Goal: Task Accomplishment & Management: Complete application form

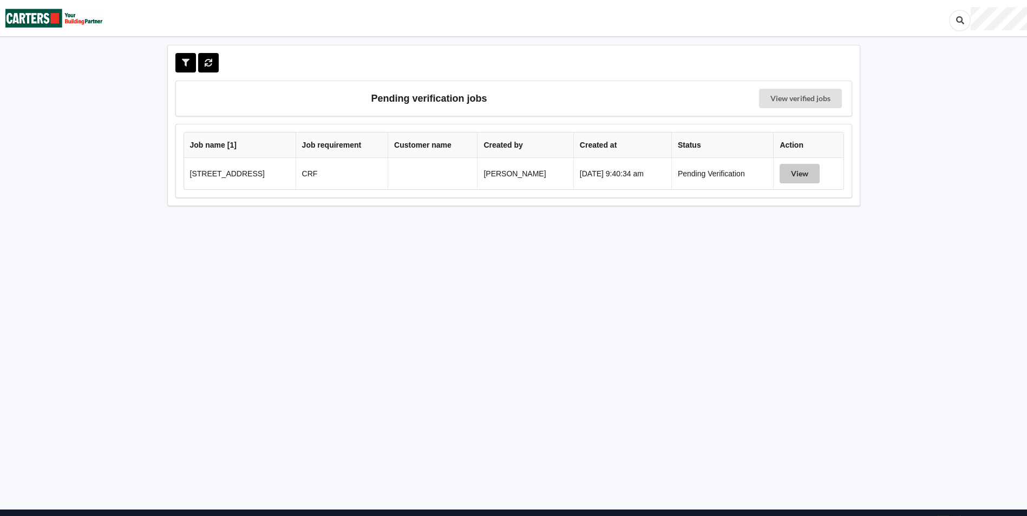
click at [809, 174] on button "View" at bounding box center [800, 173] width 40 height 19
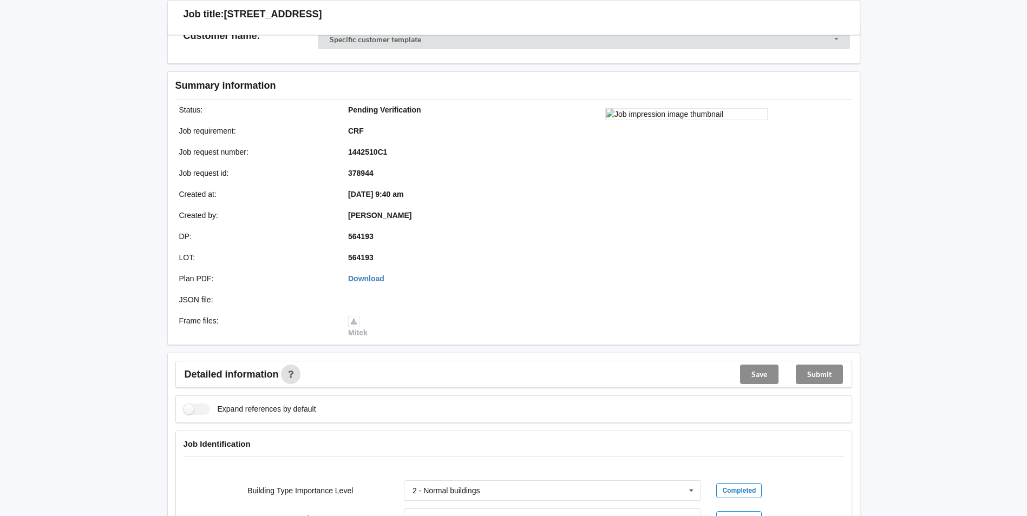
scroll to position [217, 0]
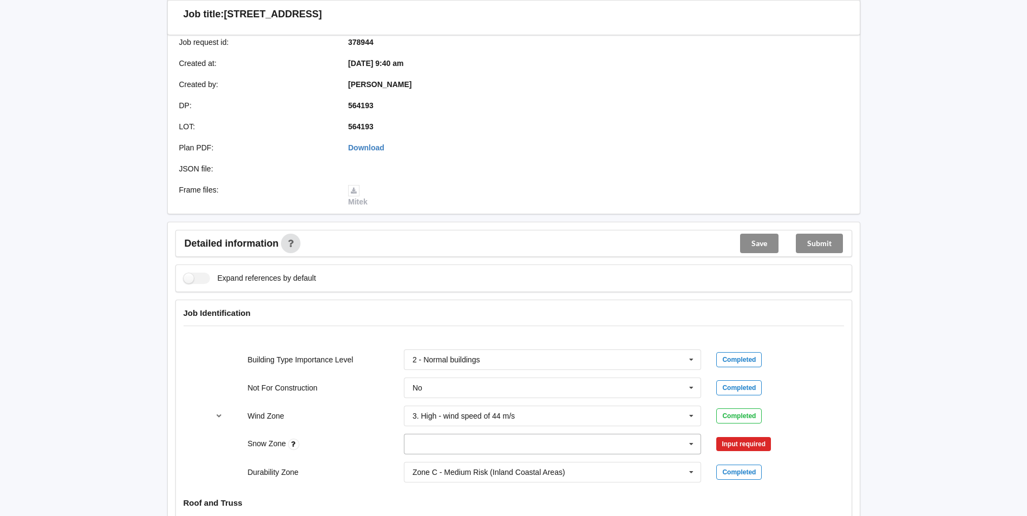
click at [693, 449] on icon at bounding box center [691, 445] width 16 height 20
click at [442, 332] on div "N0" at bounding box center [552, 324] width 297 height 20
click at [735, 448] on button "Confirm input" at bounding box center [748, 445] width 64 height 18
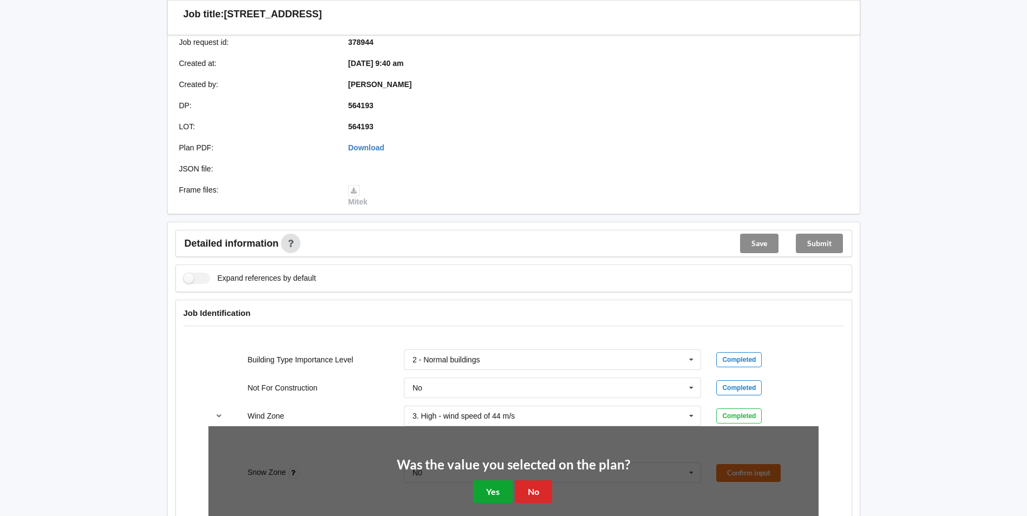
click at [479, 483] on button "Yes" at bounding box center [493, 492] width 40 height 22
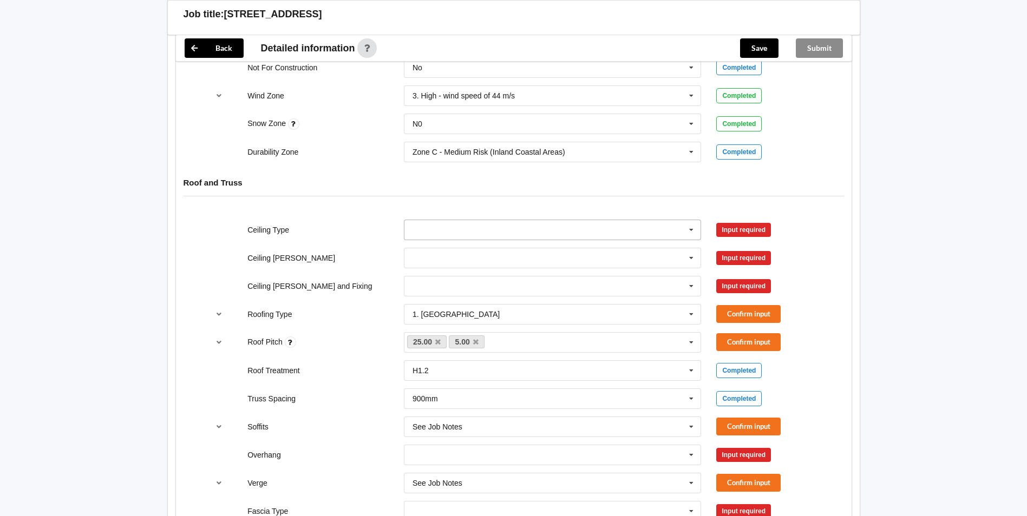
scroll to position [541, 0]
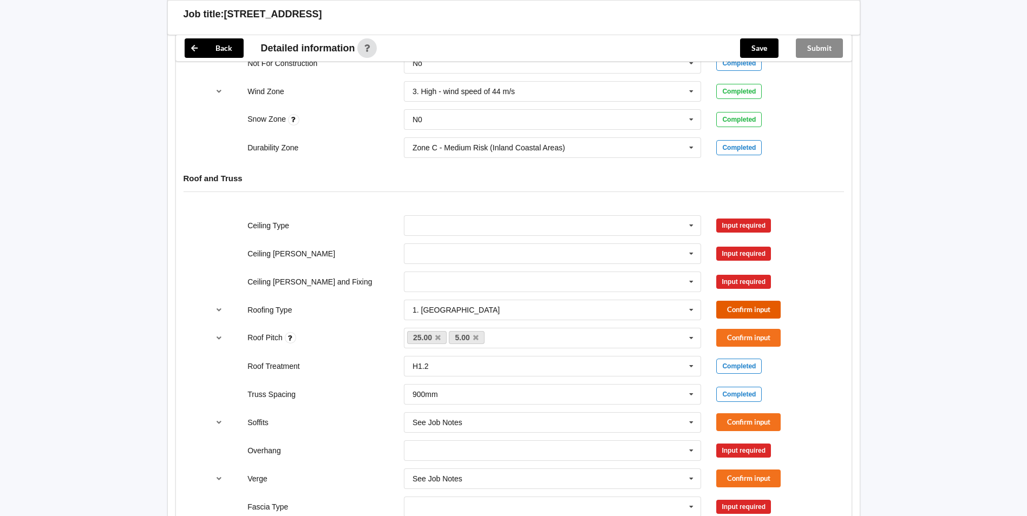
click at [733, 311] on button "Confirm input" at bounding box center [748, 310] width 64 height 18
click at [741, 332] on button "Confirm input" at bounding box center [748, 338] width 64 height 18
click at [691, 282] on icon at bounding box center [691, 282] width 16 height 20
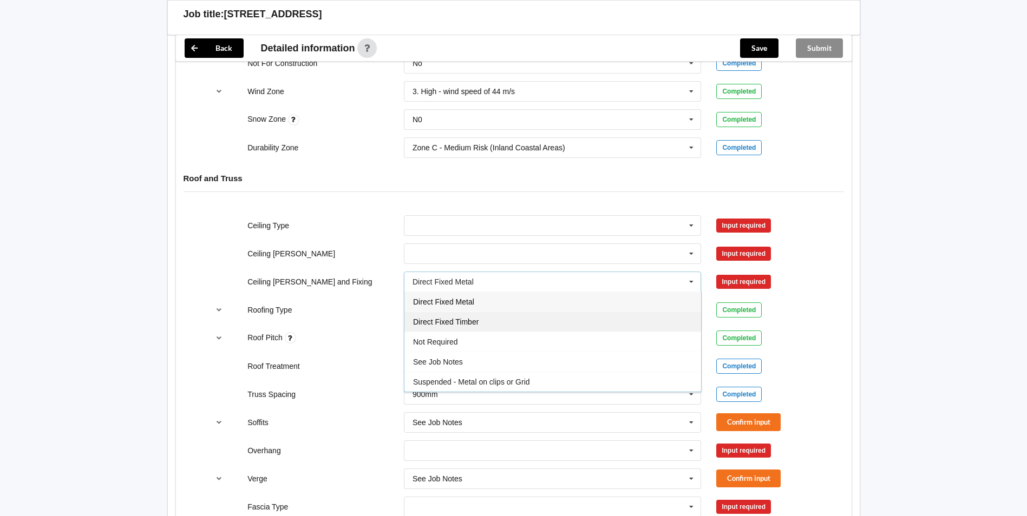
click at [536, 322] on div "Direct Fixed Timber" at bounding box center [552, 322] width 297 height 20
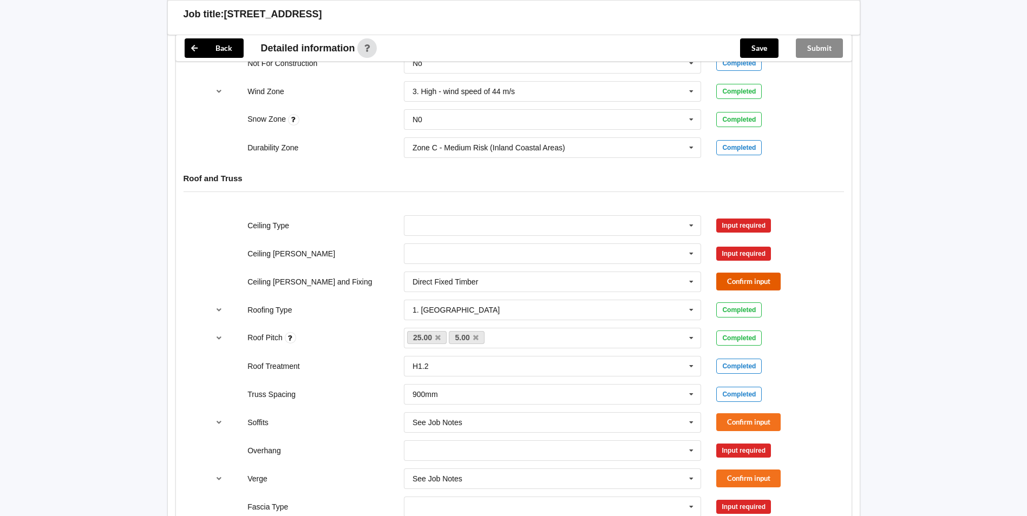
click at [750, 282] on button "Confirm input" at bounding box center [748, 282] width 64 height 18
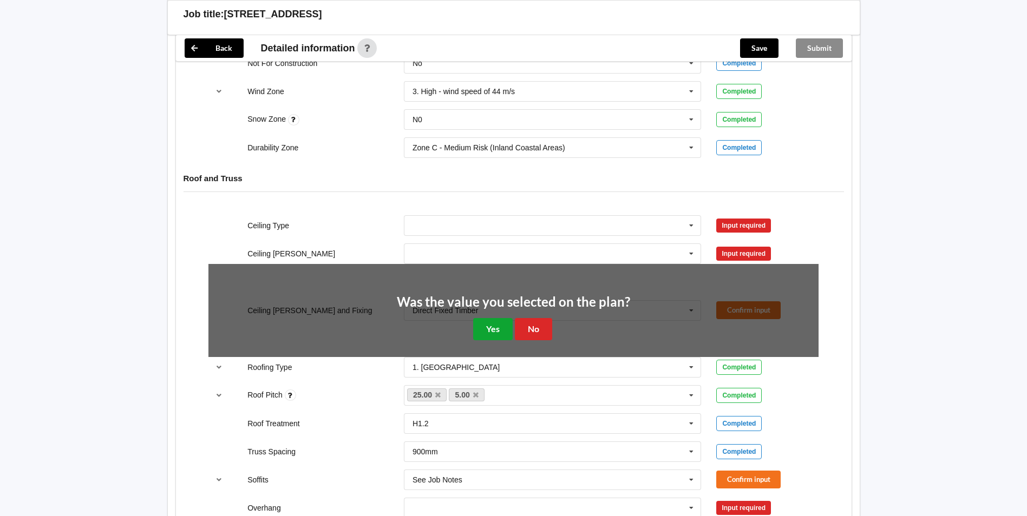
click at [497, 325] on button "Yes" at bounding box center [493, 329] width 40 height 22
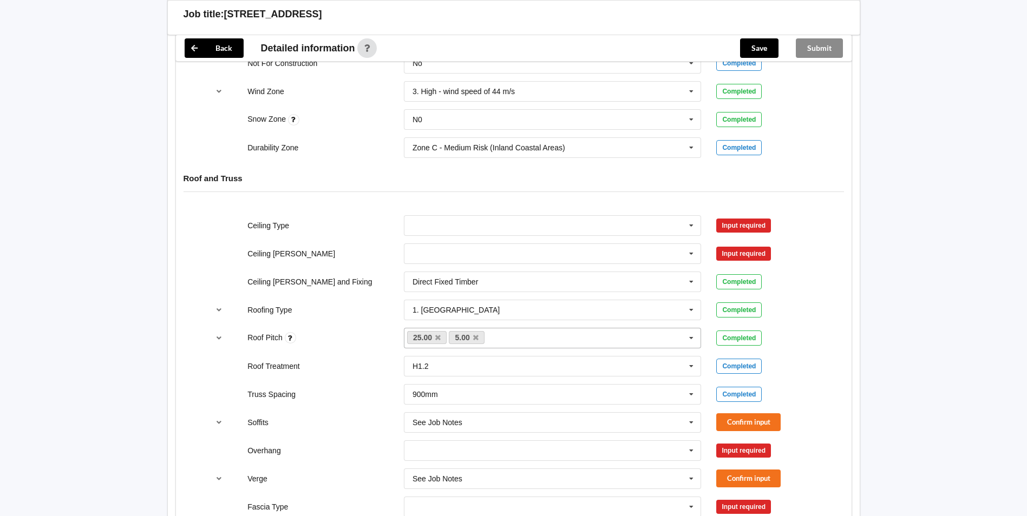
scroll to position [650, 0]
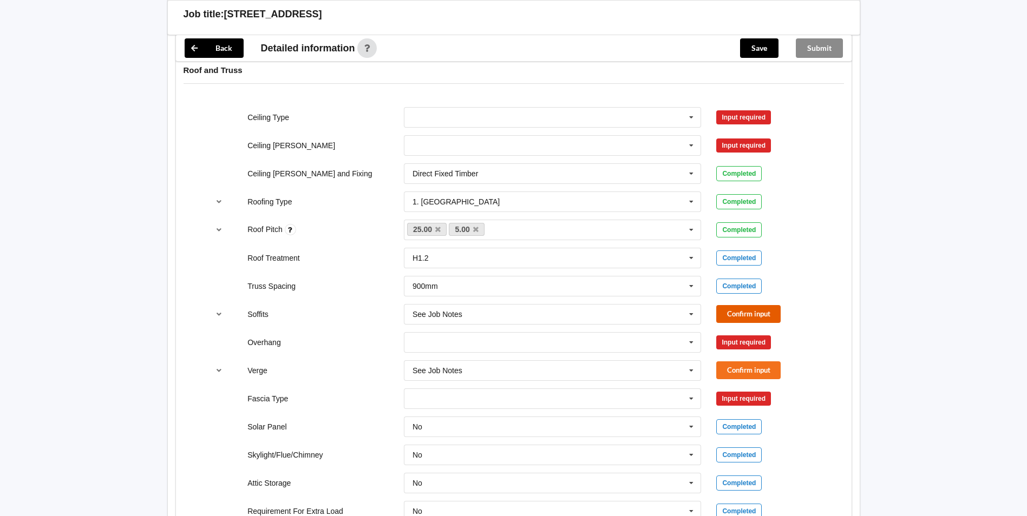
click at [734, 315] on button "Confirm input" at bounding box center [748, 314] width 64 height 18
click at [692, 338] on icon at bounding box center [691, 343] width 16 height 20
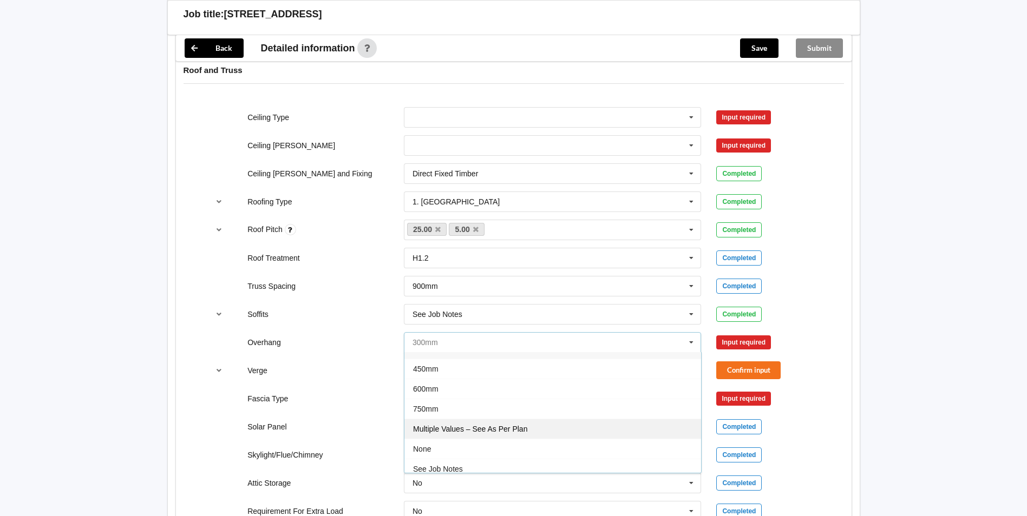
scroll to position [19, 0]
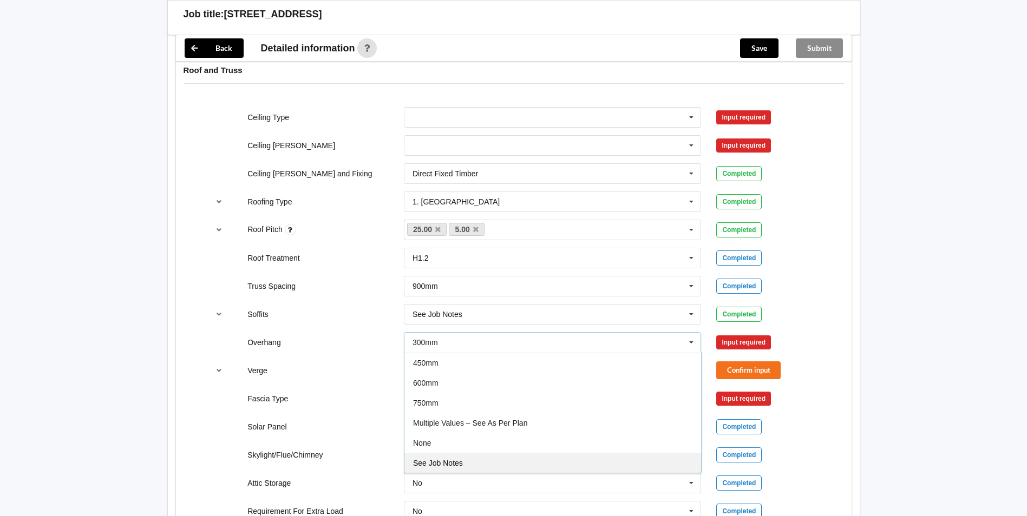
click at [482, 456] on div "See Job Notes" at bounding box center [552, 463] width 297 height 20
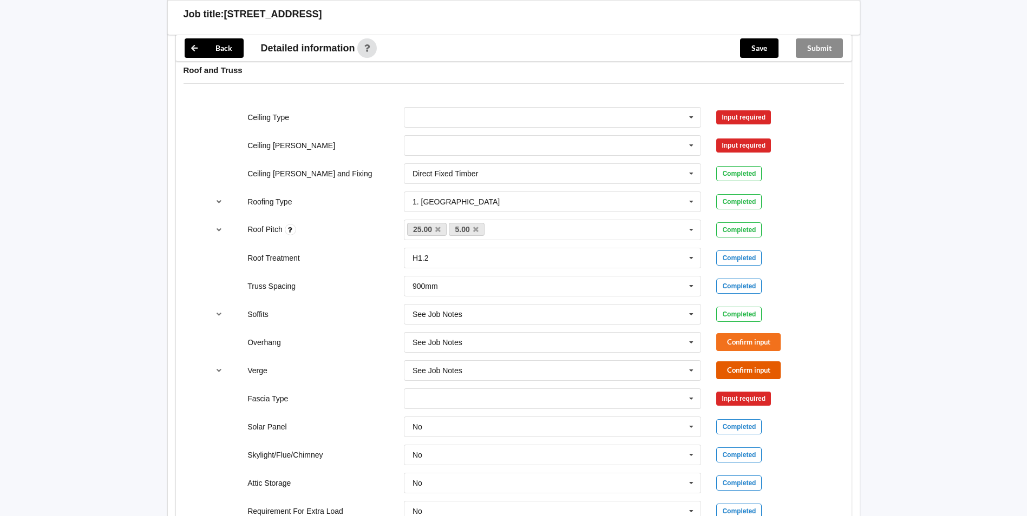
click at [732, 372] on button "Confirm input" at bounding box center [748, 371] width 64 height 18
click at [745, 339] on button "Confirm input" at bounding box center [748, 342] width 64 height 18
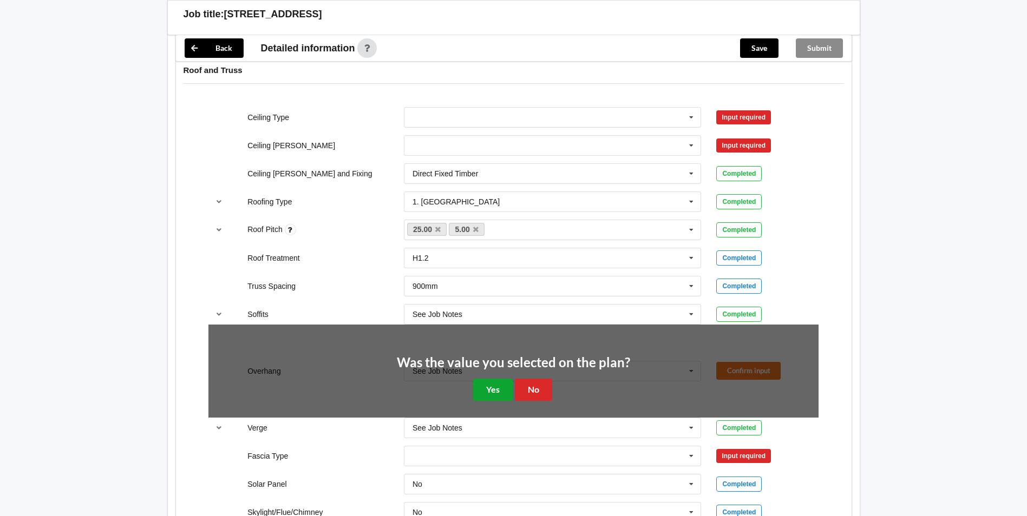
click at [496, 380] on button "Yes" at bounding box center [493, 390] width 40 height 22
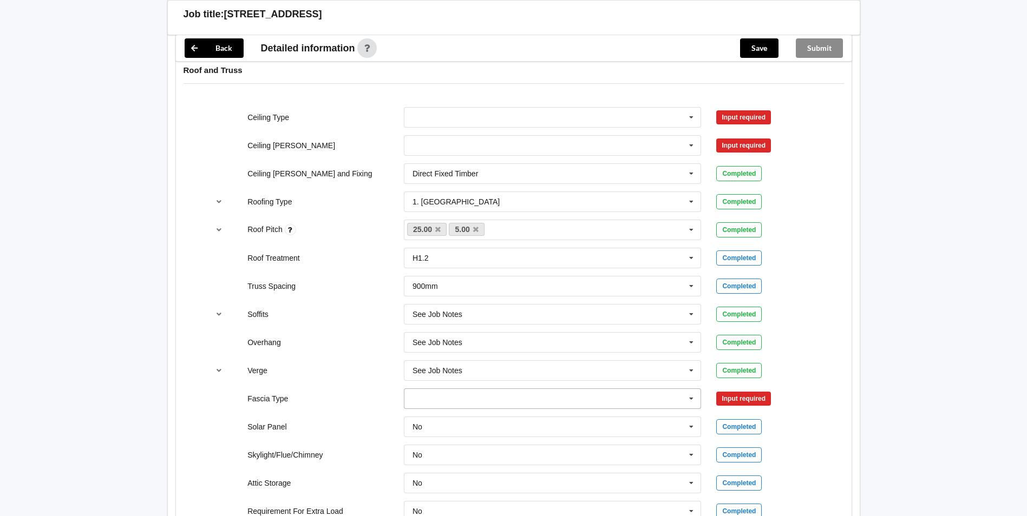
click at [695, 398] on icon at bounding box center [691, 399] width 16 height 20
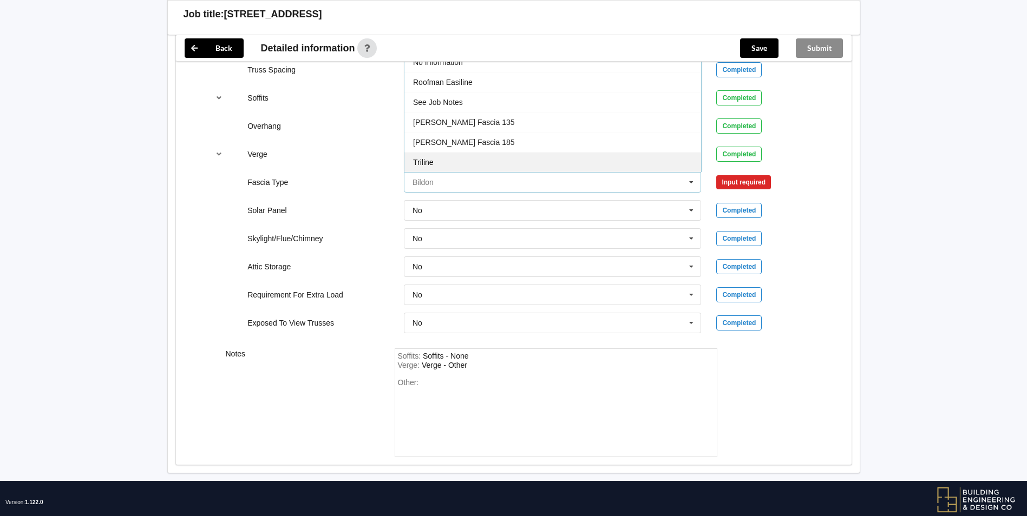
scroll to position [812, 0]
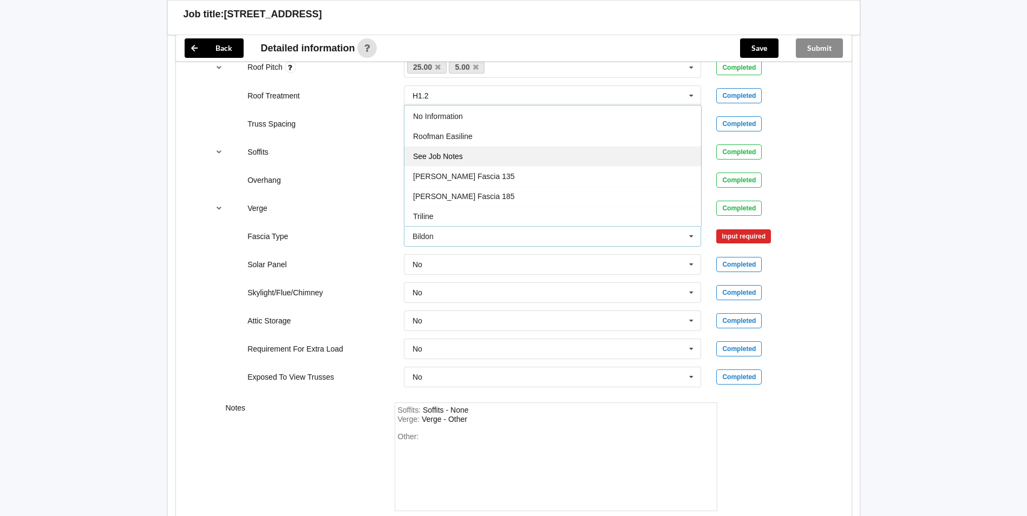
click at [462, 158] on span "See Job Notes" at bounding box center [438, 156] width 50 height 9
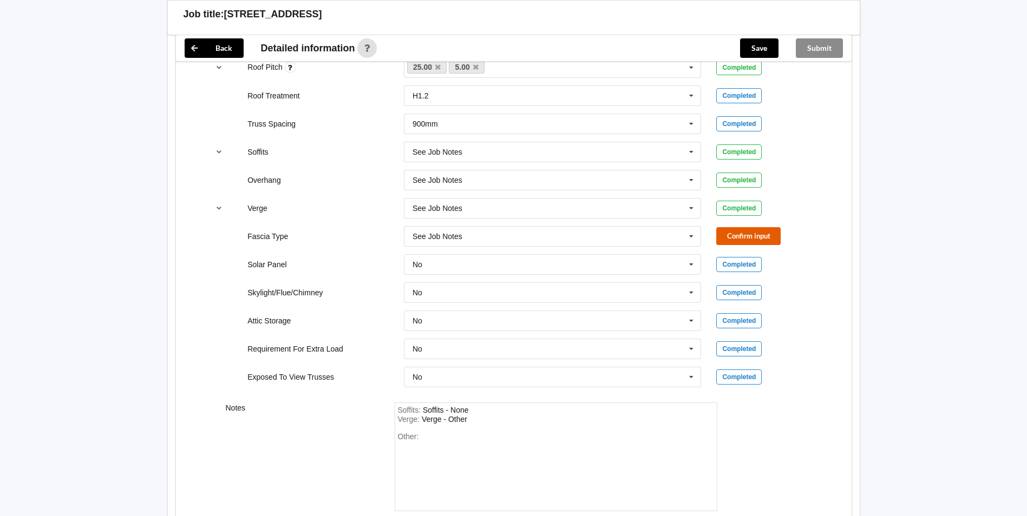
click at [744, 230] on button "Confirm input" at bounding box center [748, 236] width 64 height 18
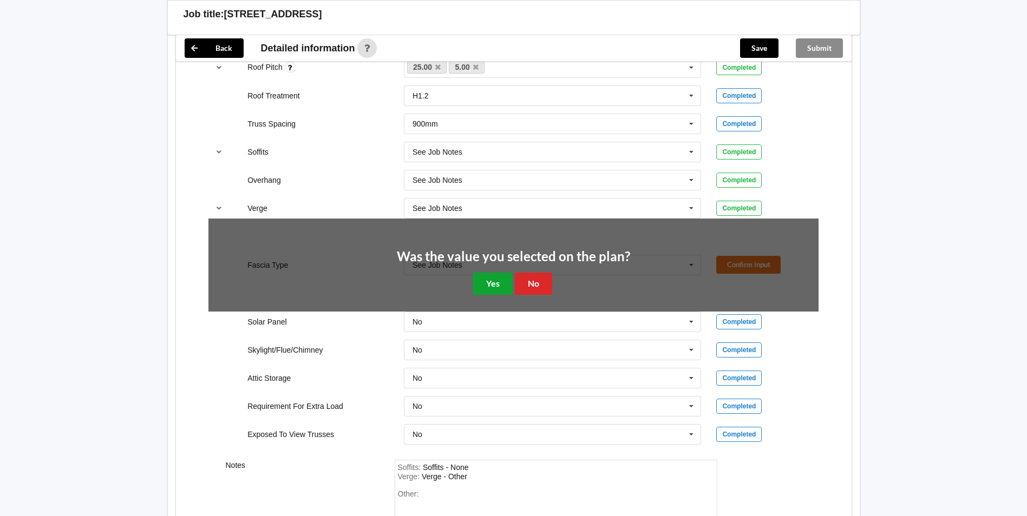
click at [502, 286] on button "Yes" at bounding box center [493, 284] width 40 height 22
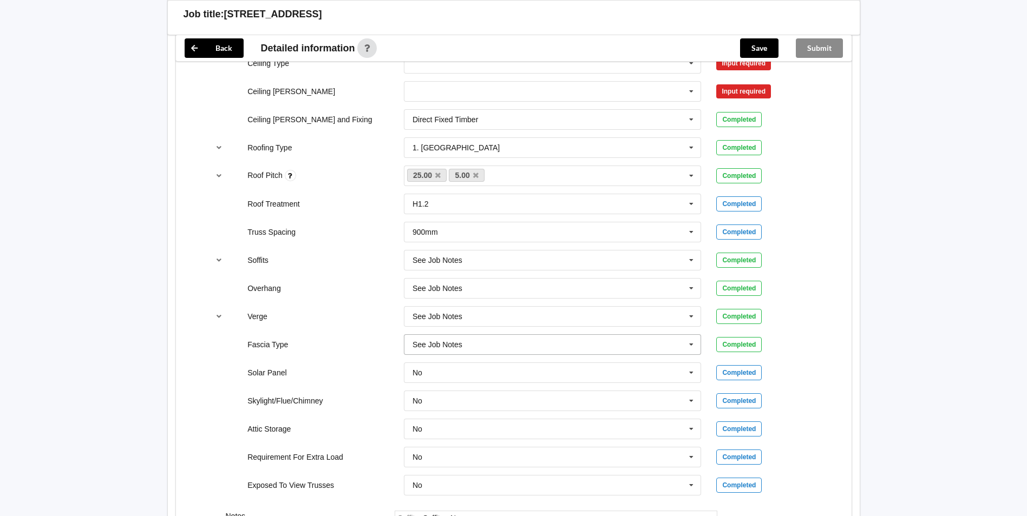
scroll to position [650, 0]
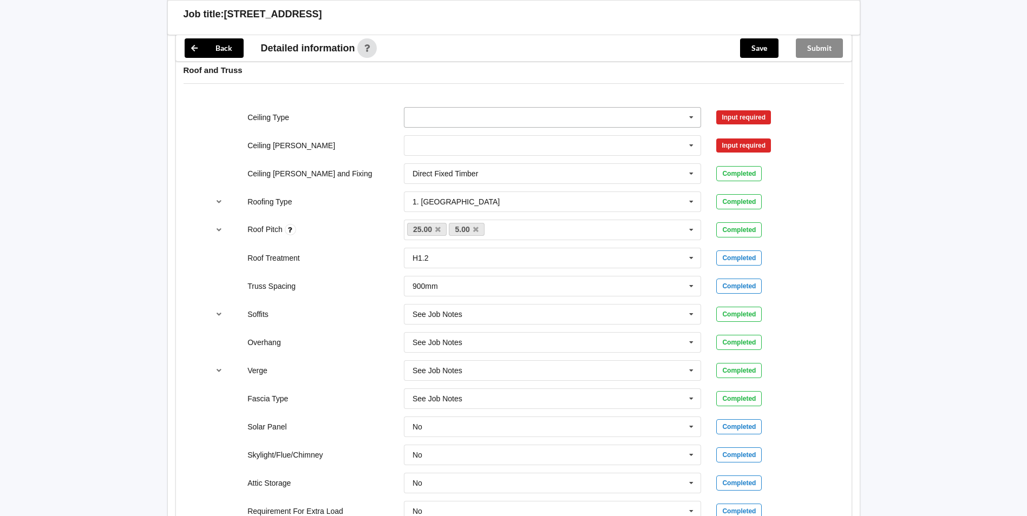
click at [689, 120] on icon at bounding box center [691, 118] width 16 height 20
click at [480, 206] on div "13mm Gib" at bounding box center [552, 197] width 297 height 20
click at [691, 151] on icon at bounding box center [691, 146] width 16 height 20
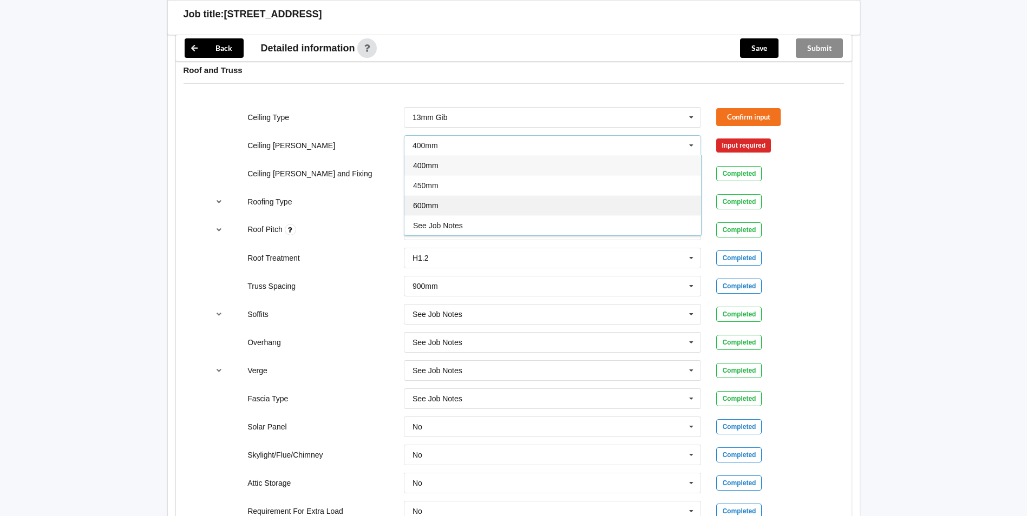
click at [479, 214] on div "600mm" at bounding box center [552, 205] width 297 height 20
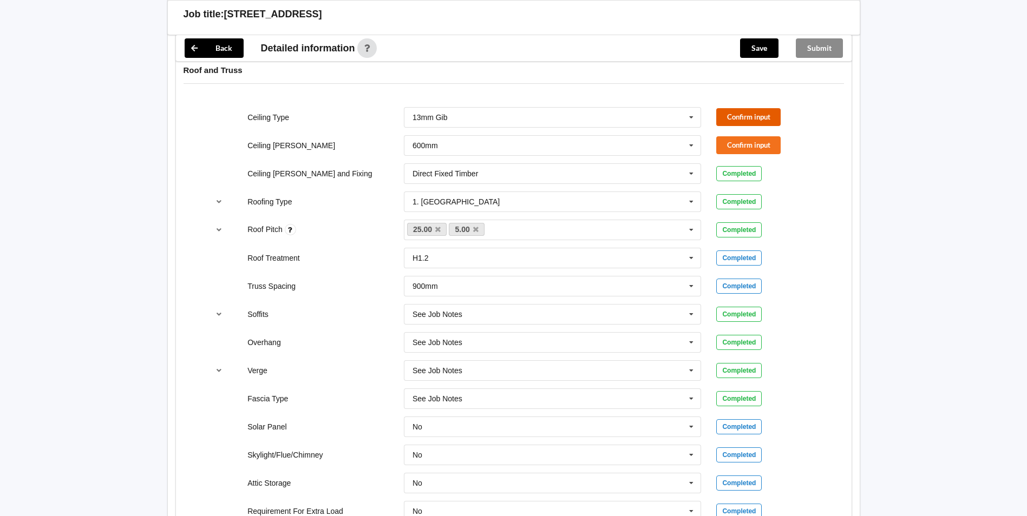
click at [763, 115] on button "Confirm input" at bounding box center [748, 117] width 64 height 18
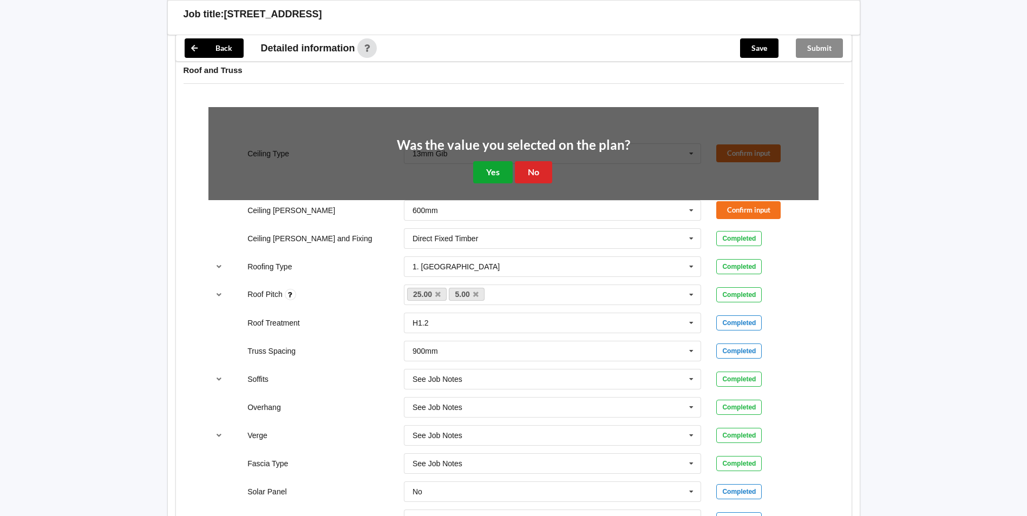
click at [495, 175] on button "Yes" at bounding box center [493, 172] width 40 height 22
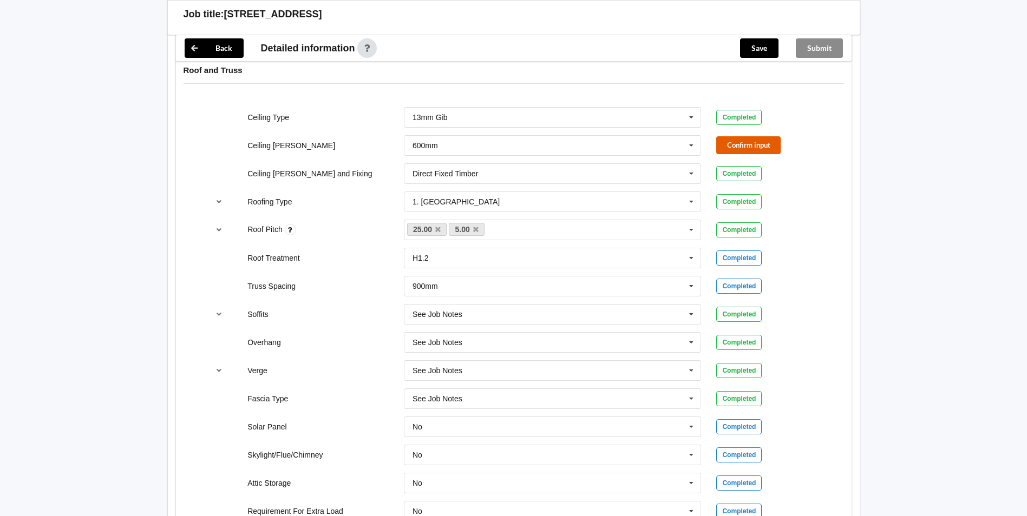
click at [729, 146] on button "Confirm input" at bounding box center [748, 145] width 64 height 18
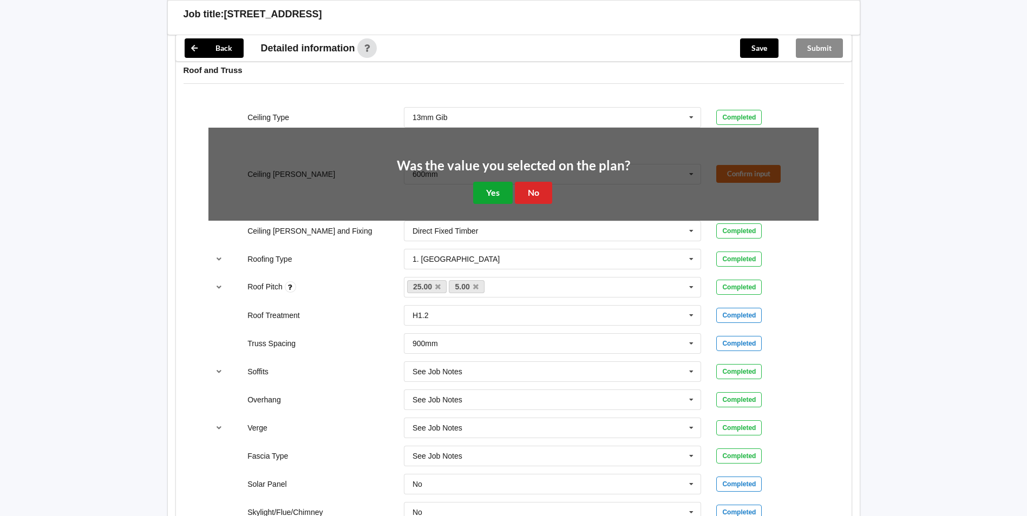
click at [502, 193] on button "Yes" at bounding box center [493, 193] width 40 height 22
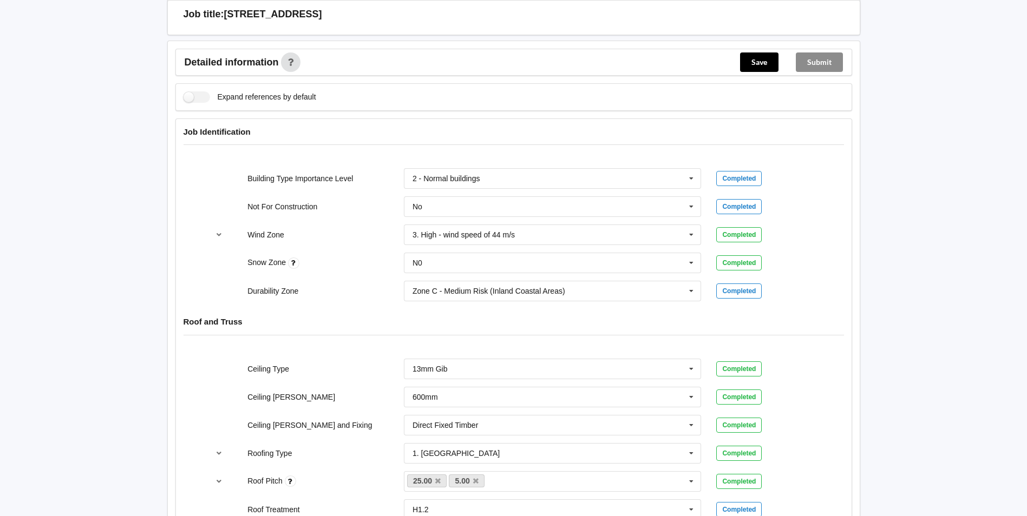
scroll to position [0, 0]
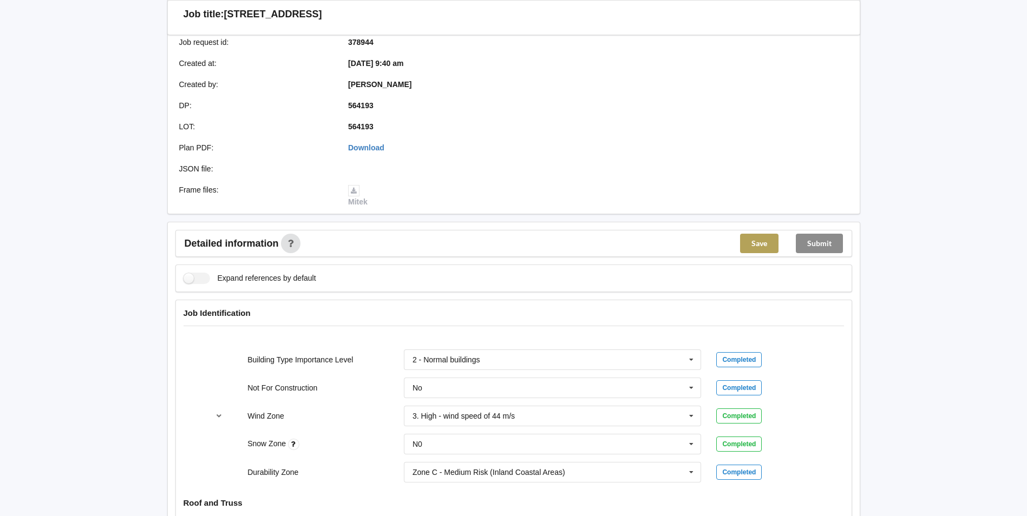
click at [759, 247] on button "Save" at bounding box center [759, 243] width 38 height 19
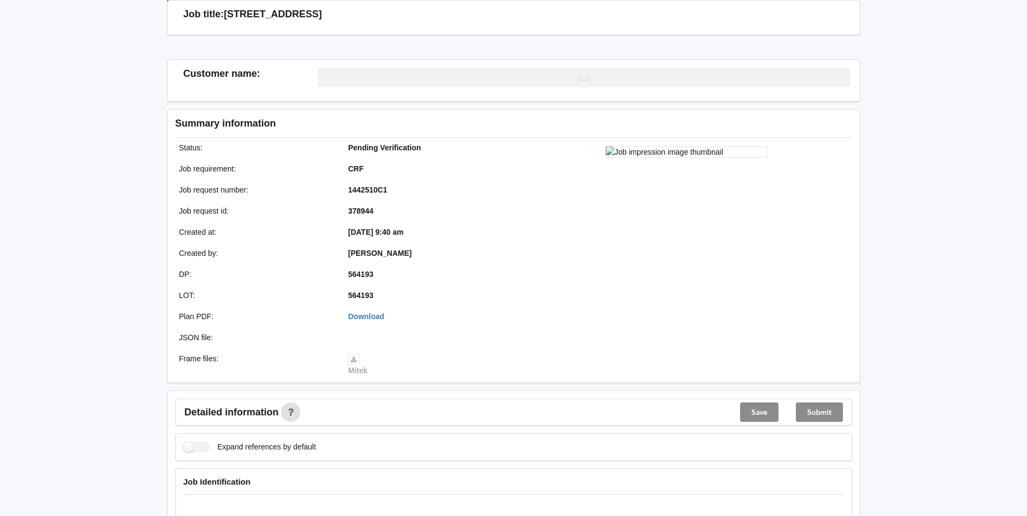
scroll to position [217, 0]
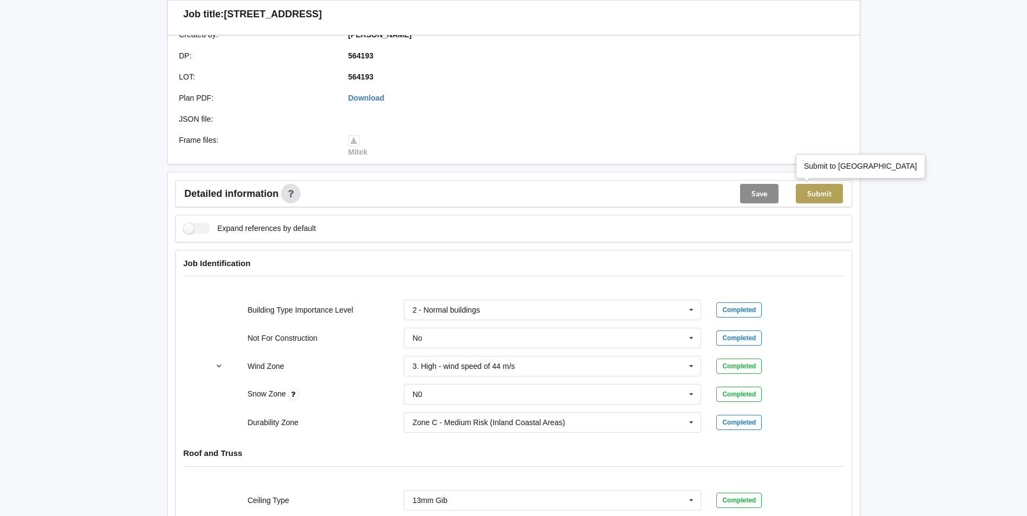
click at [814, 198] on button "Submit" at bounding box center [819, 193] width 47 height 19
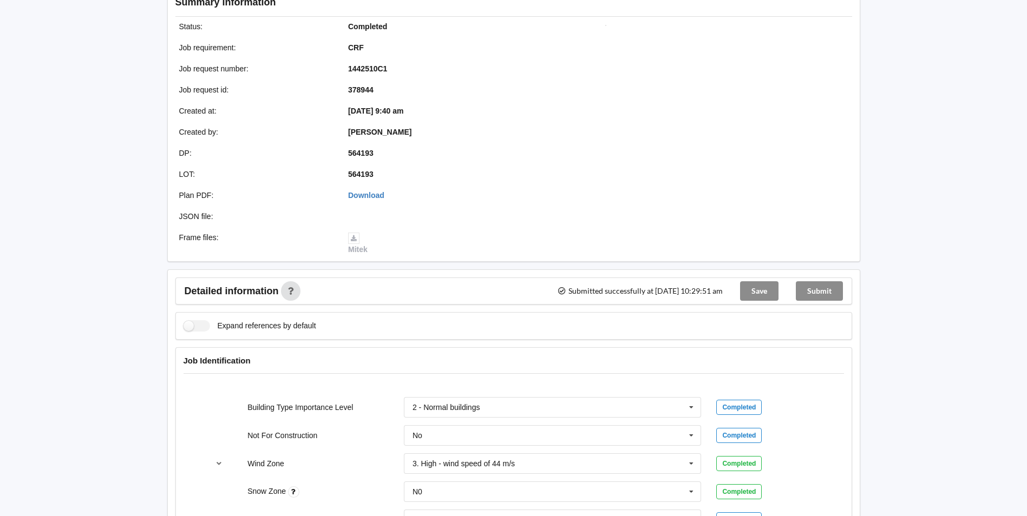
scroll to position [0, 0]
